Goal: Task Accomplishment & Management: Manage account settings

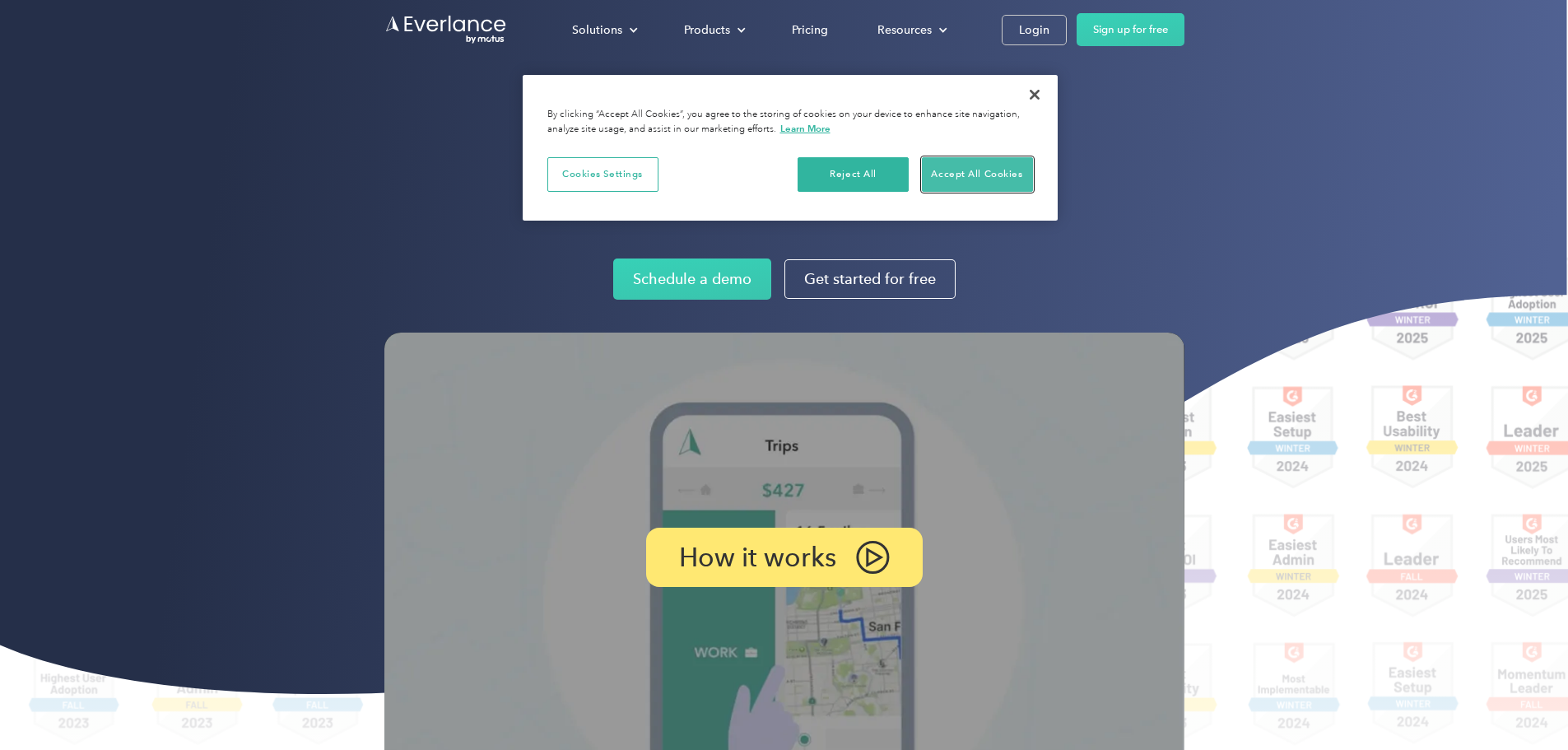
drag, startPoint x: 1531, startPoint y: 2, endPoint x: 955, endPoint y: 175, distance: 601.4
click at [955, 175] on button "Accept All Cookies" at bounding box center [978, 174] width 111 height 34
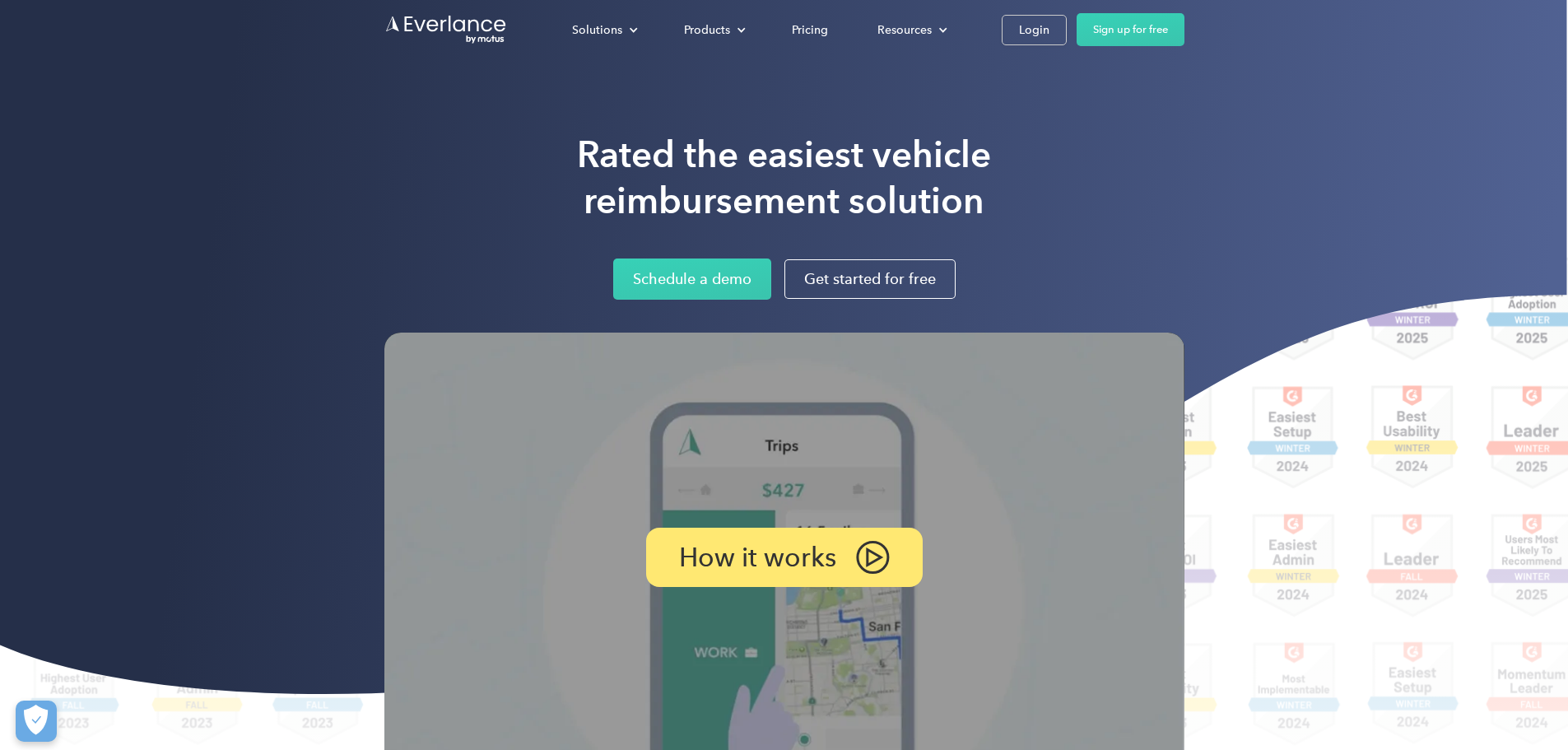
click at [1049, 26] on div "Login" at bounding box center [1034, 30] width 31 height 20
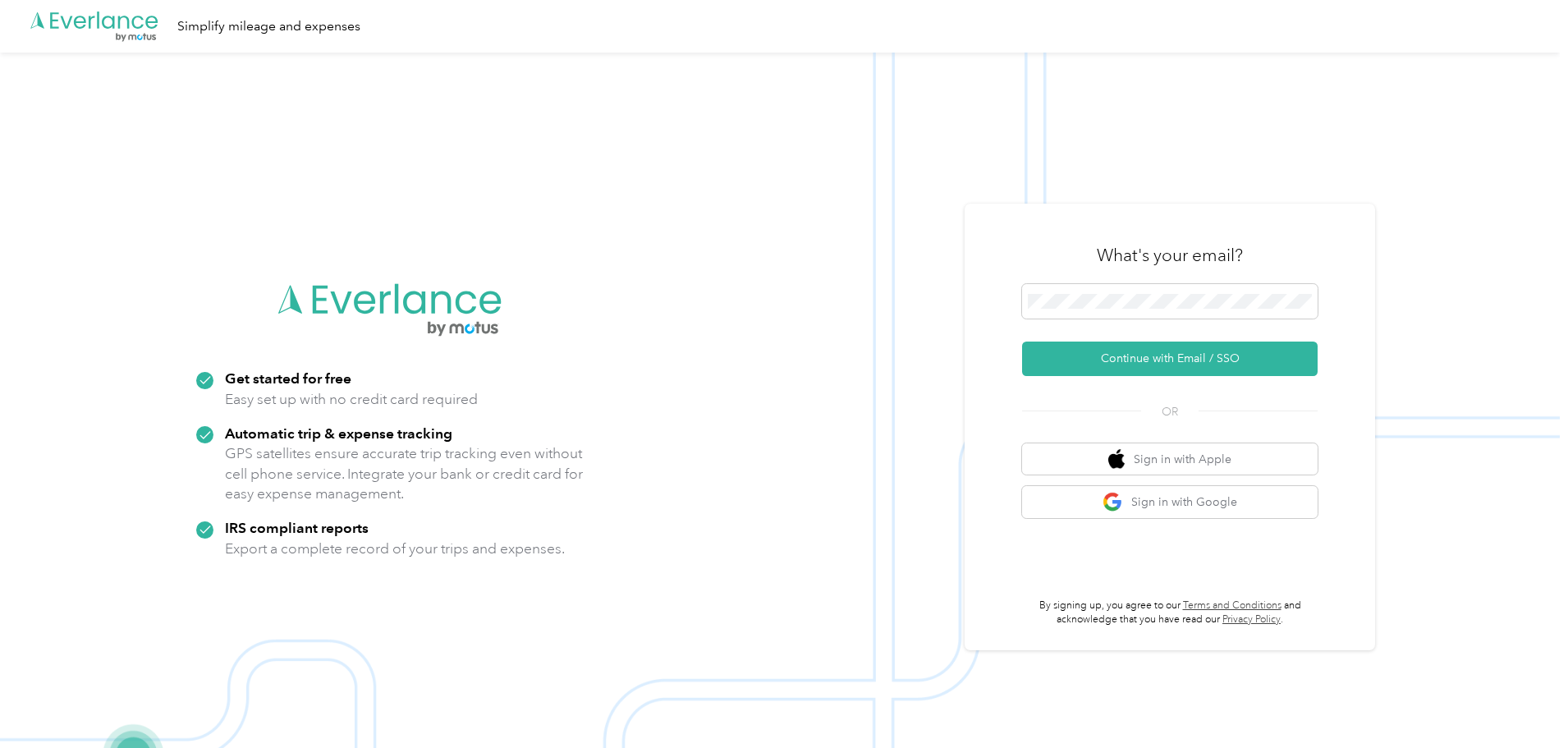
click at [1138, 358] on button "Continue with Email / SSO" at bounding box center [1170, 358] width 296 height 34
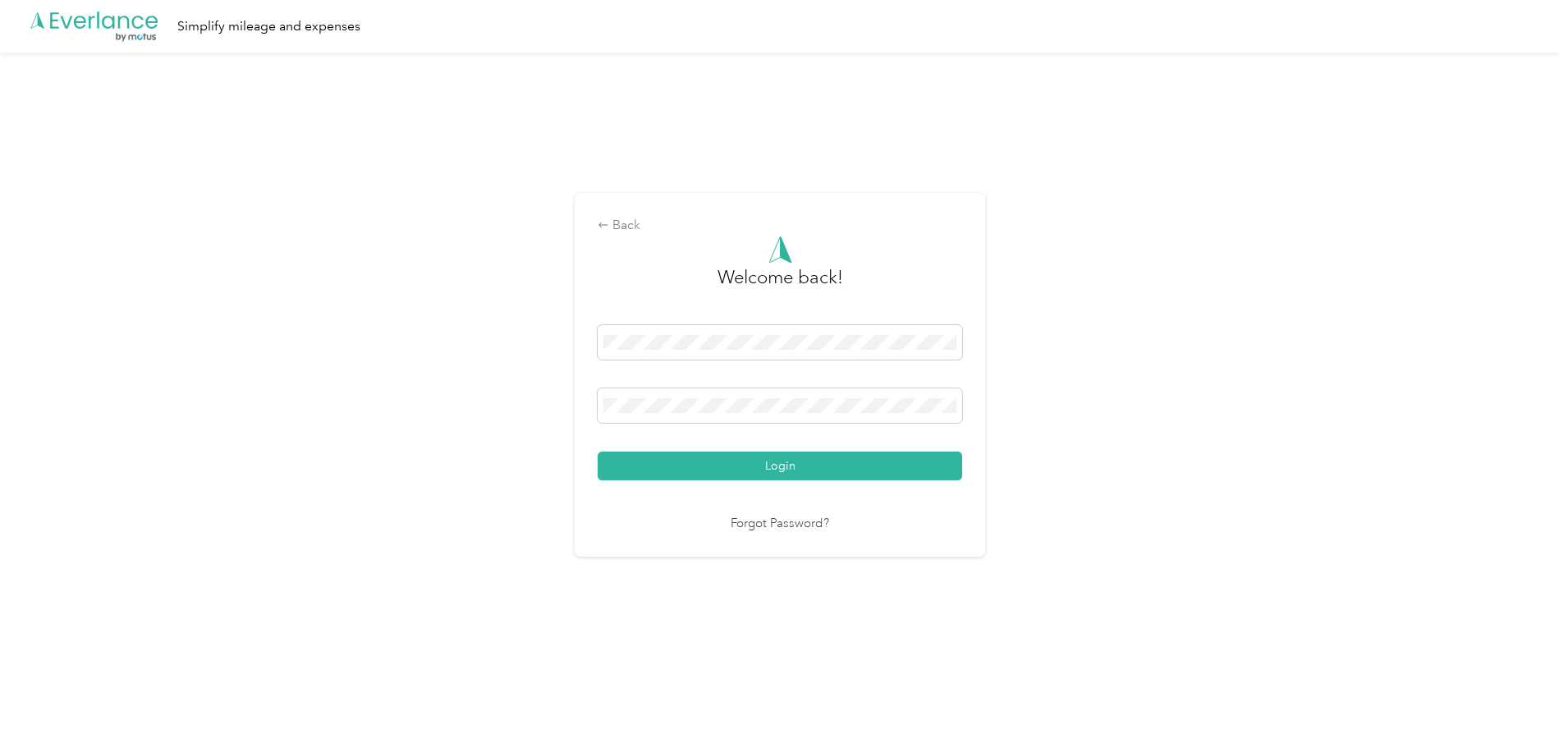
click at [807, 458] on button "Login" at bounding box center [780, 466] width 364 height 29
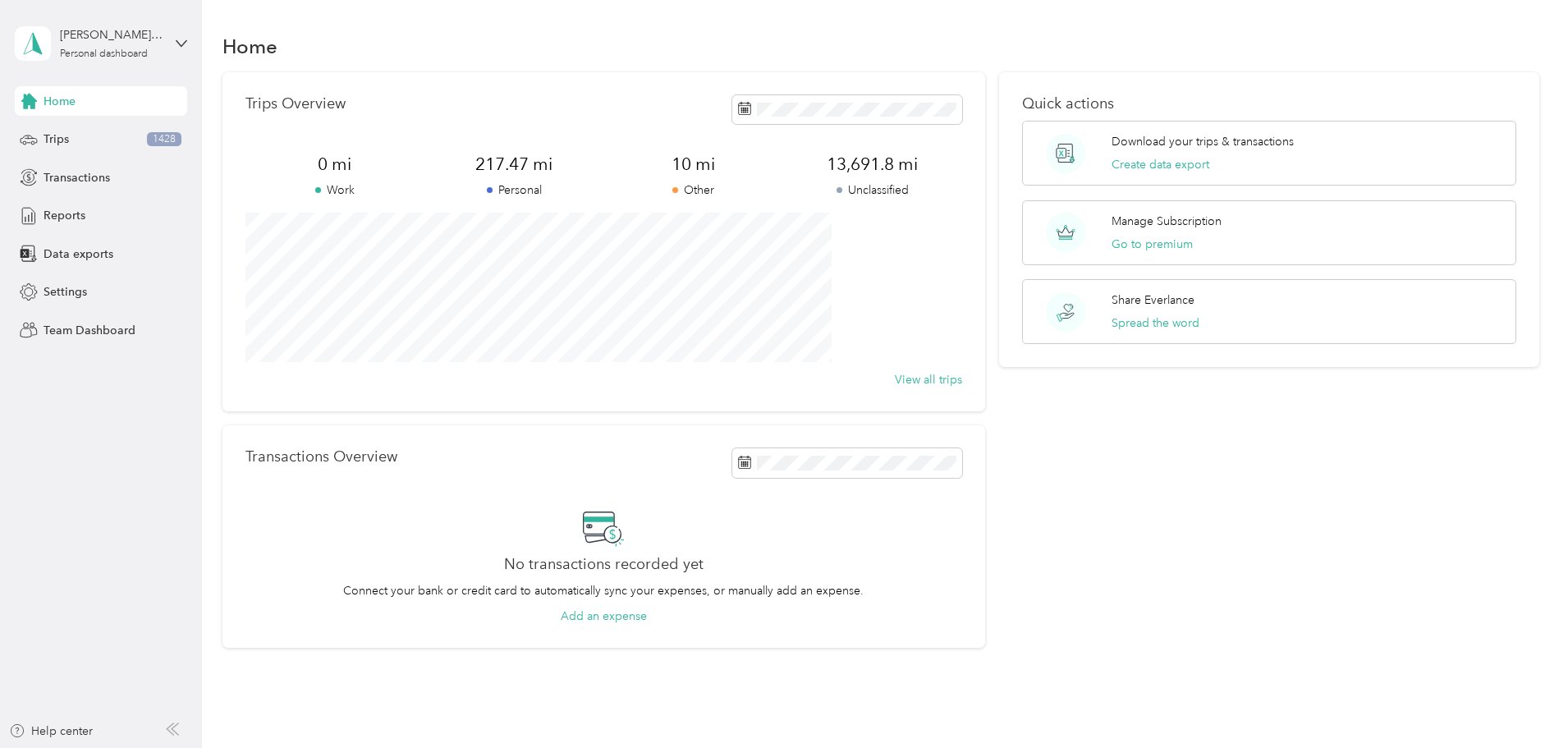
click at [61, 293] on span "Settings" at bounding box center [65, 291] width 43 height 18
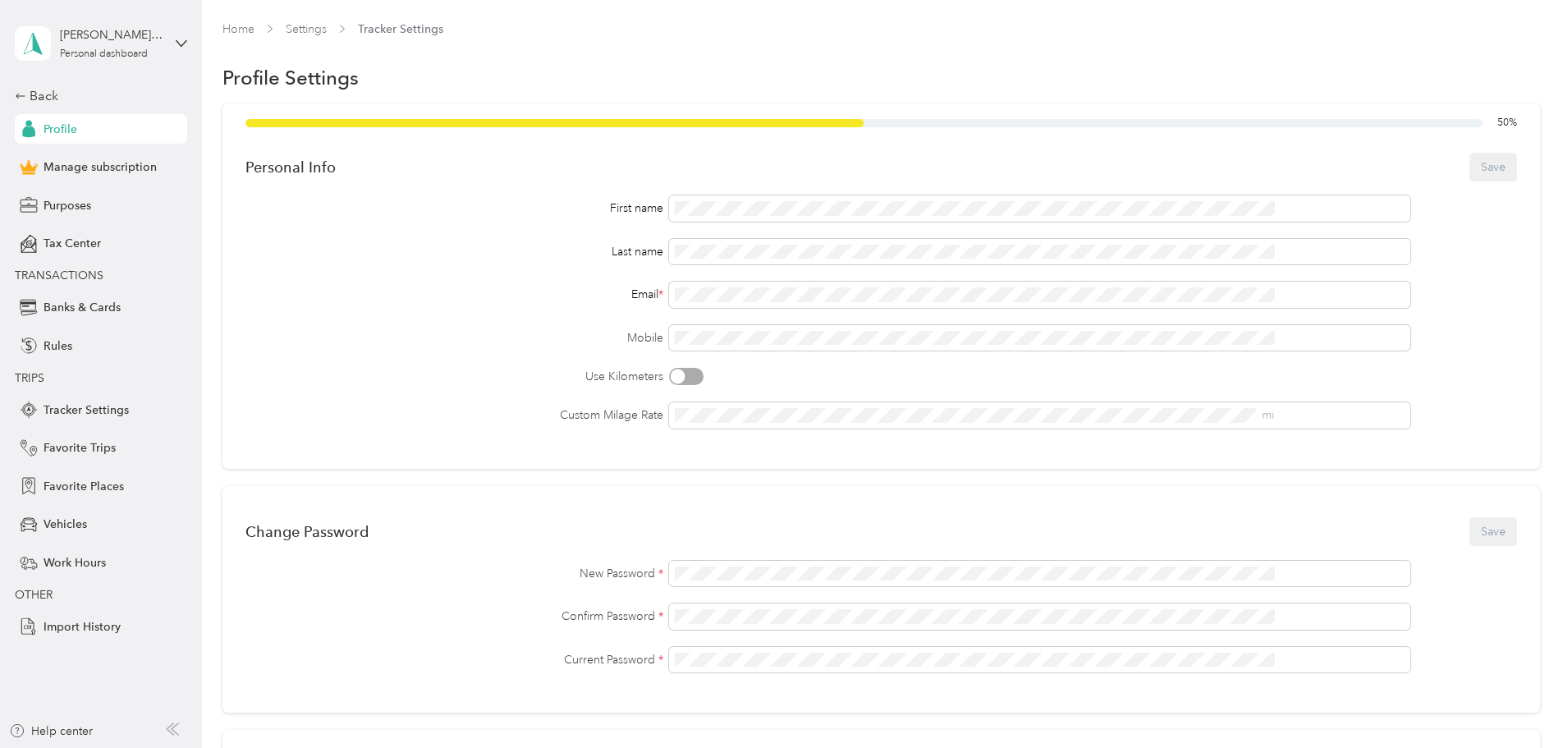
click at [136, 164] on span "Manage subscription" at bounding box center [100, 166] width 114 height 18
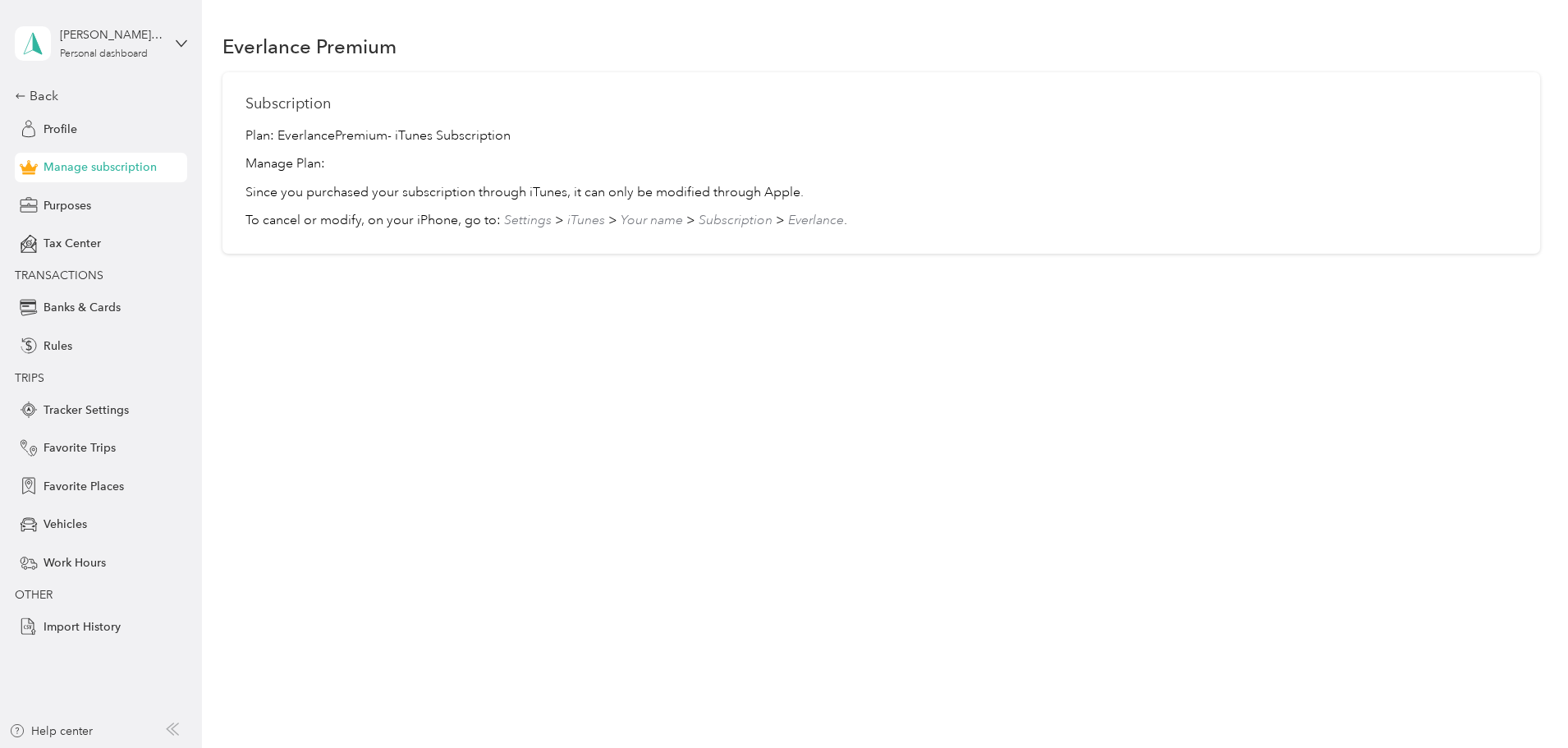
click at [657, 420] on div "Everlance Premium Subscription Plan: Everlance Premium - iTunes Subscription Ma…" at bounding box center [881, 374] width 1358 height 748
